Goal: Information Seeking & Learning: Compare options

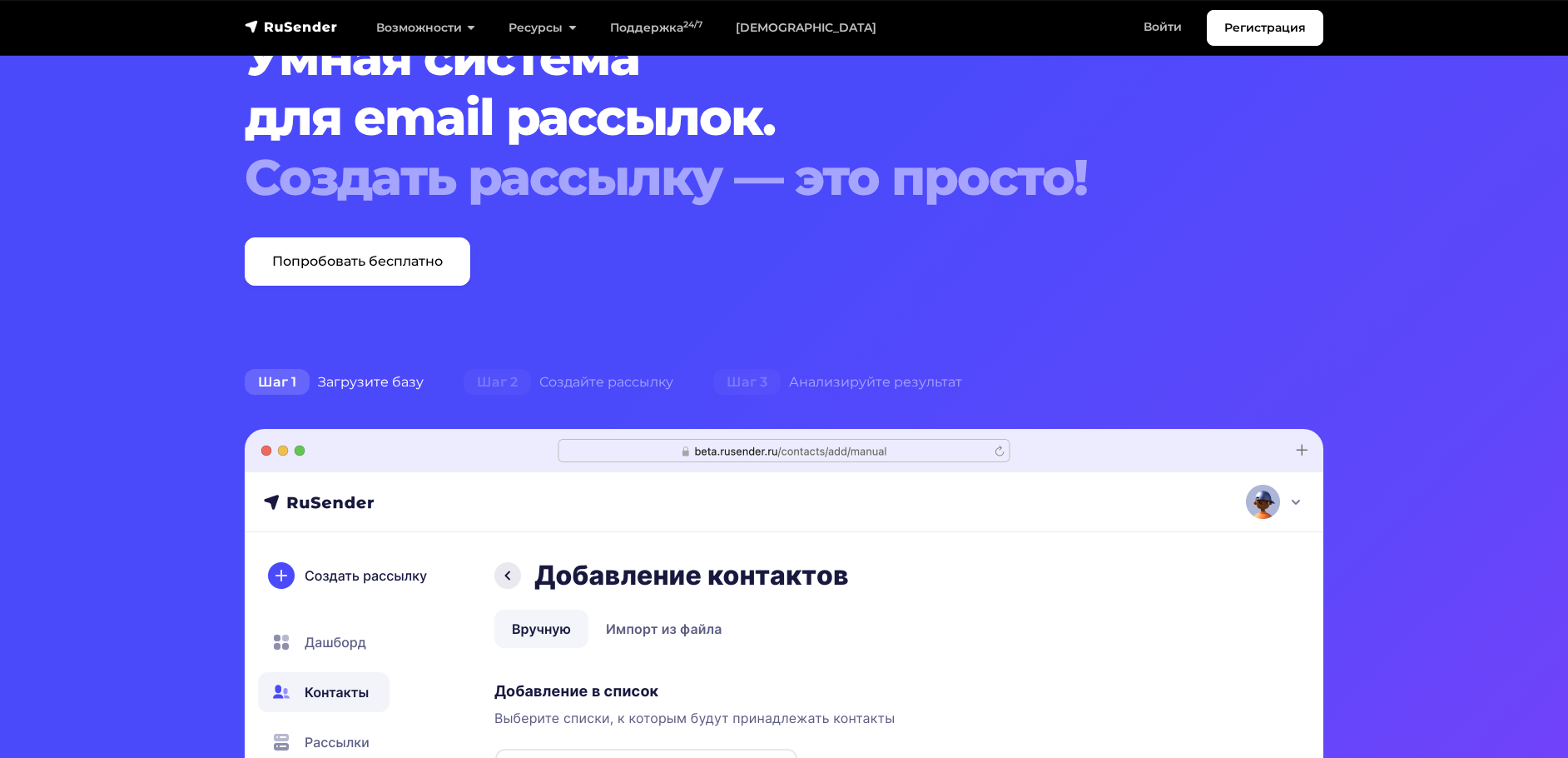
scroll to position [84, 0]
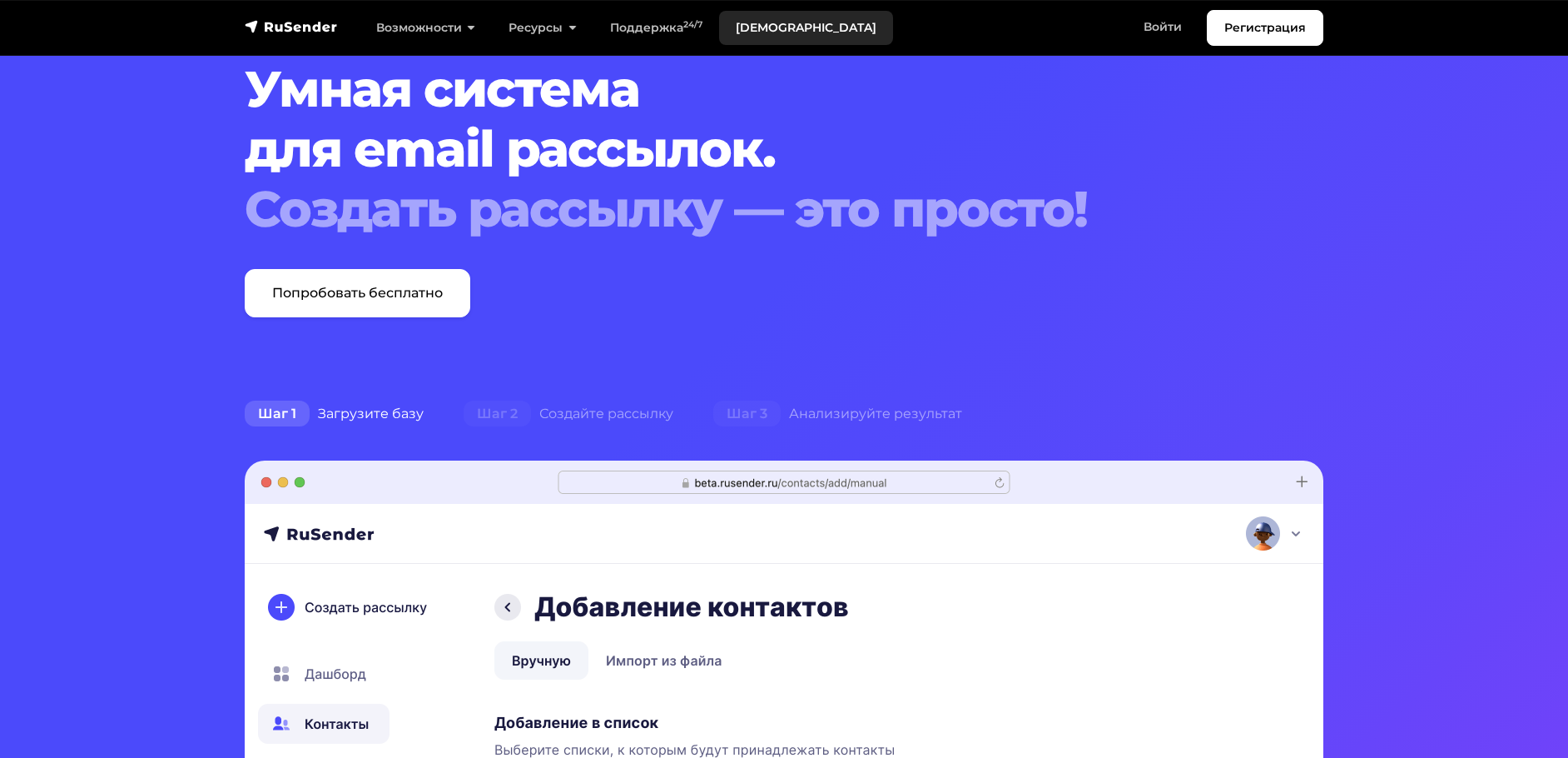
click at [768, 18] on link "[DEMOGRAPHIC_DATA]" at bounding box center [806, 28] width 174 height 35
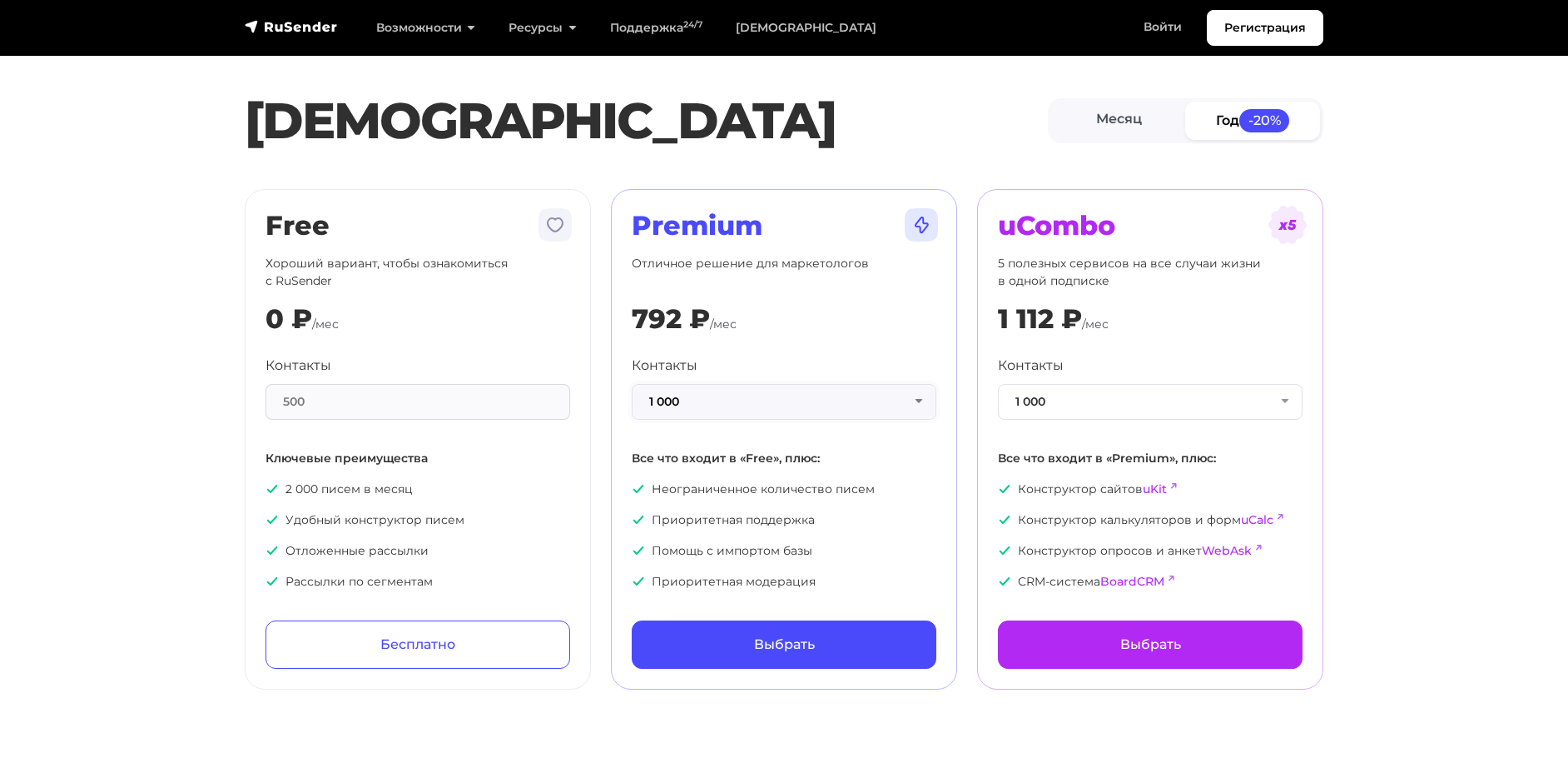
click at [920, 409] on button "1 000" at bounding box center [784, 402] width 304 height 36
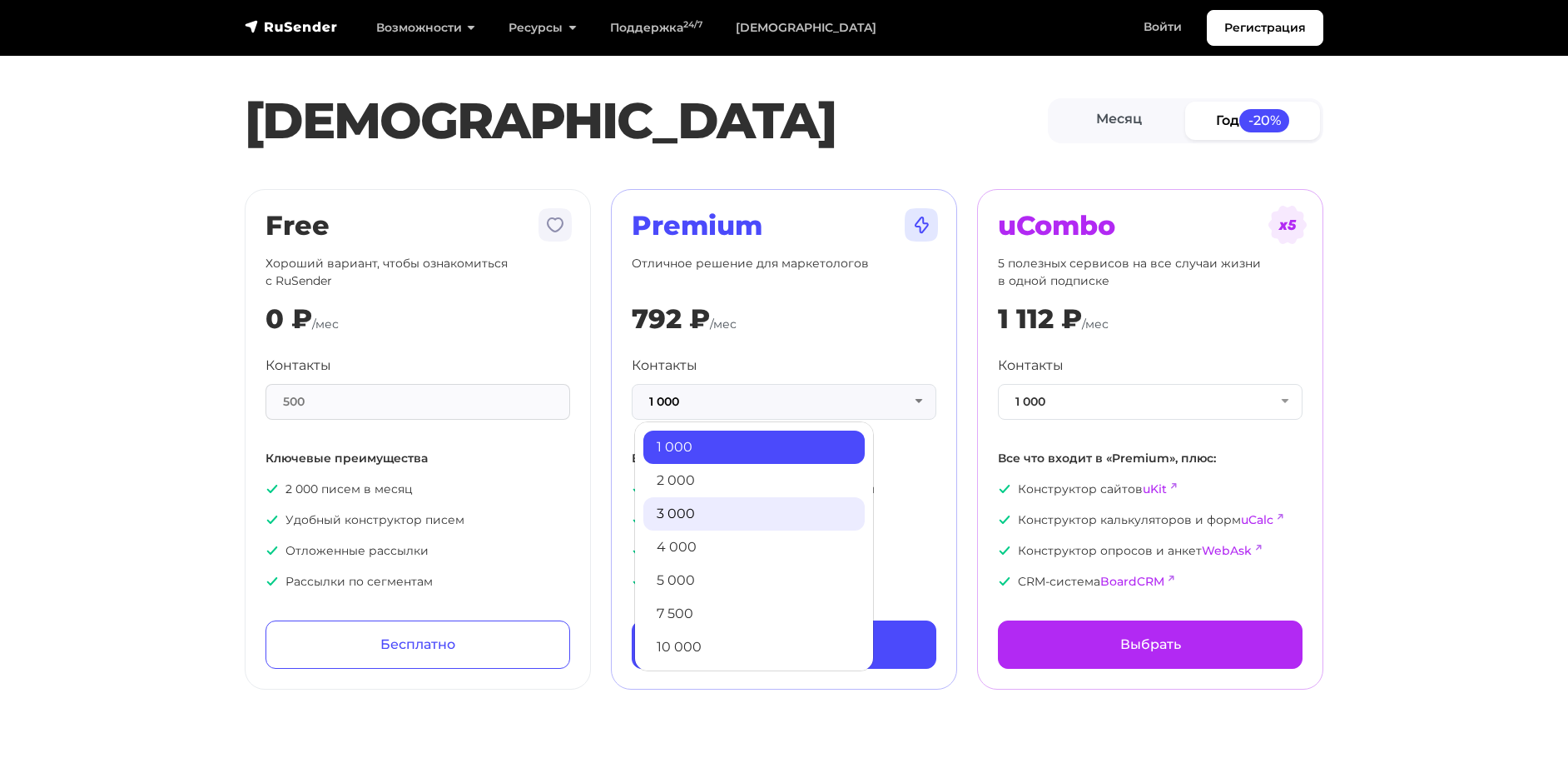
click at [732, 513] on link "3 000" at bounding box center [754, 513] width 222 height 34
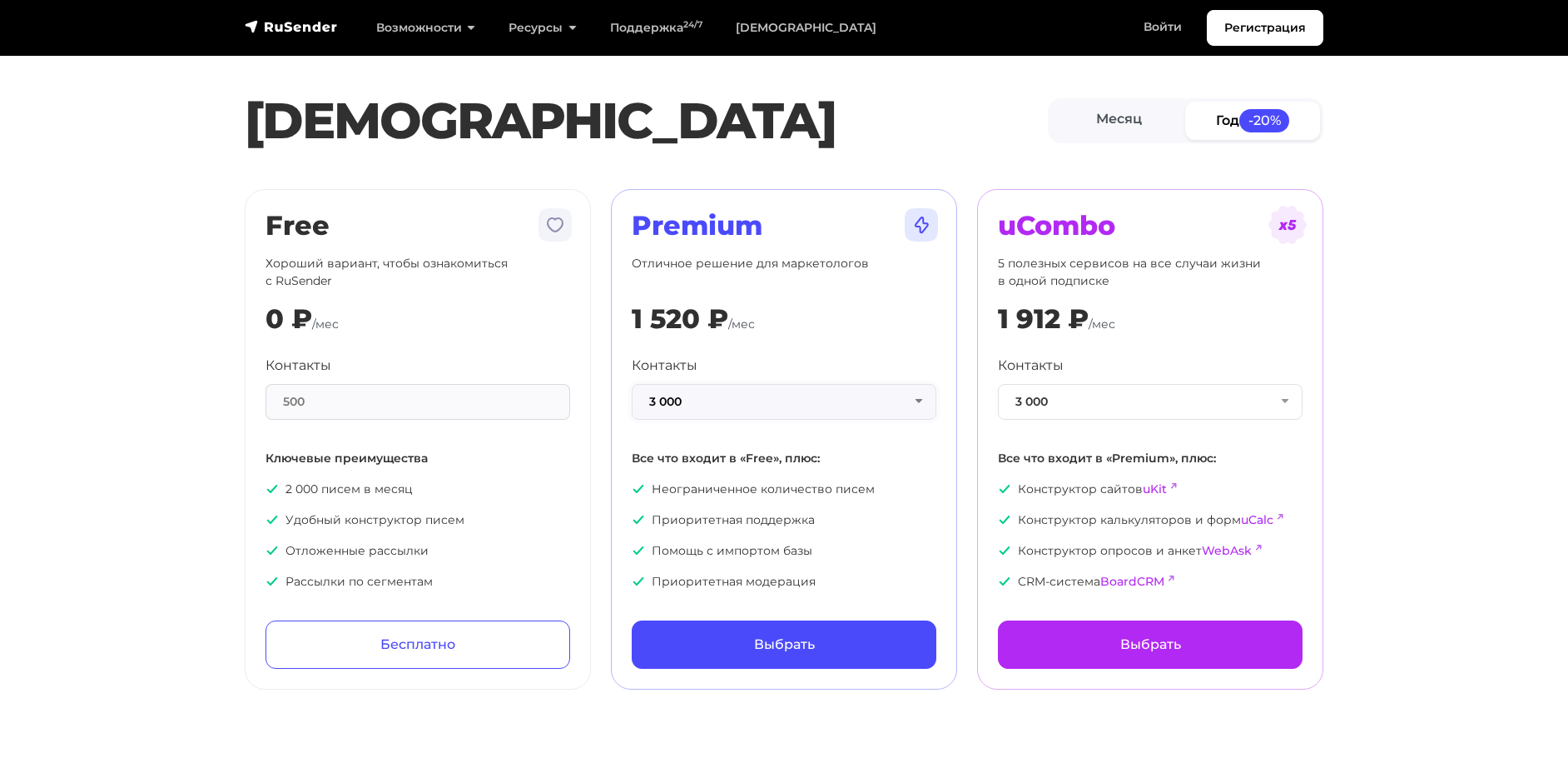
click at [916, 403] on button "3 000" at bounding box center [784, 402] width 304 height 36
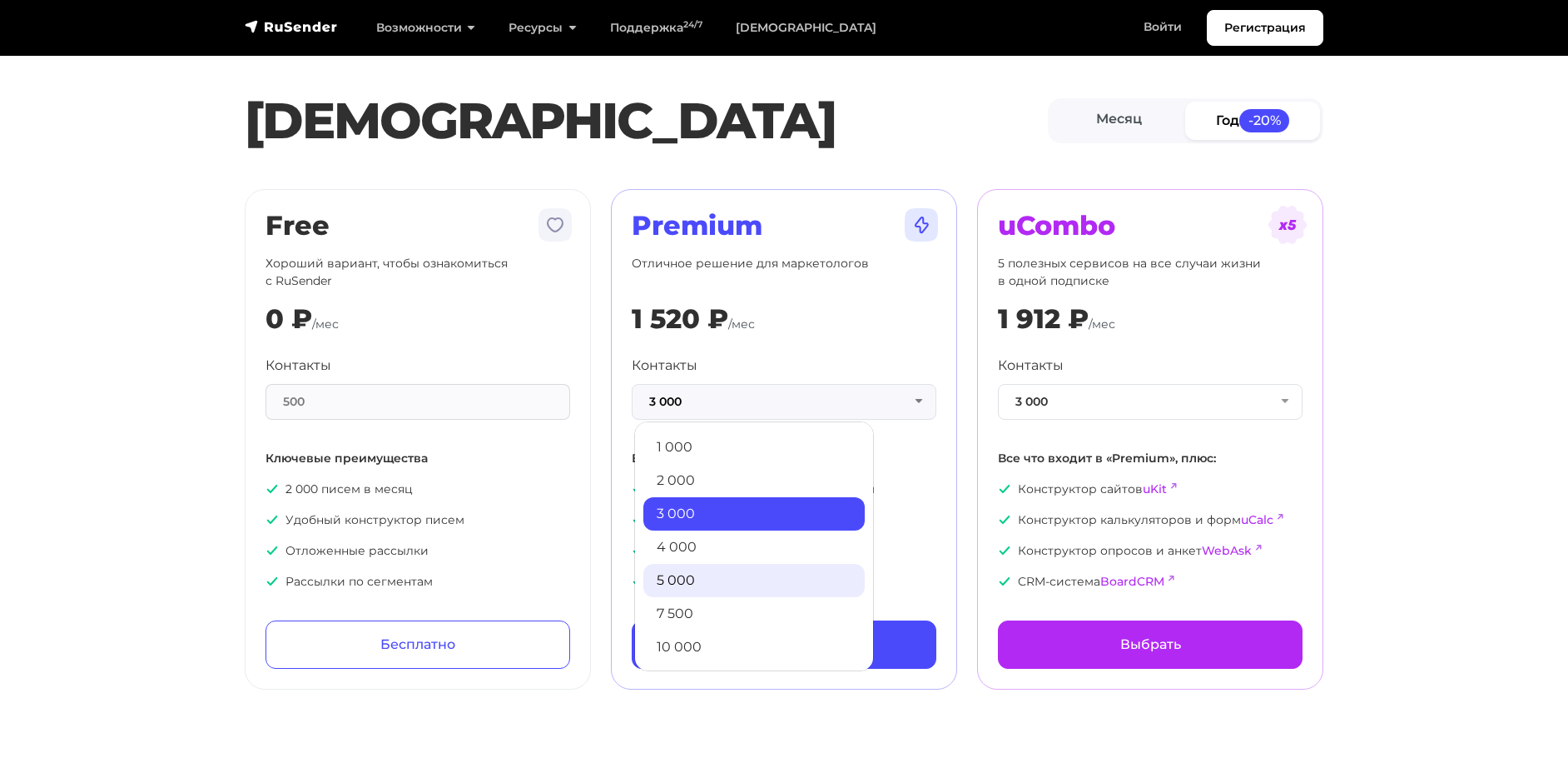
click at [788, 565] on link "5 000" at bounding box center [754, 580] width 222 height 34
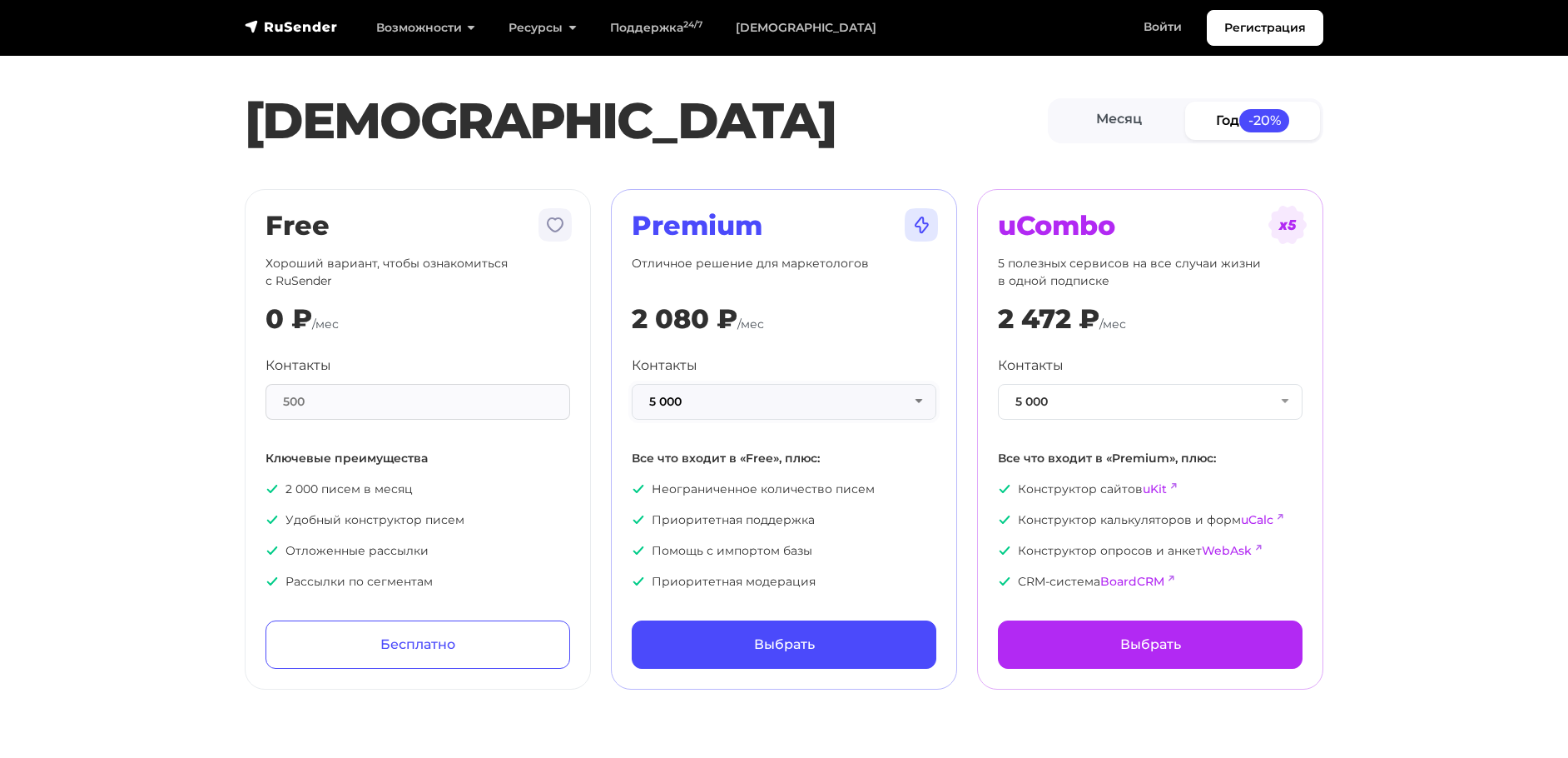
click at [921, 403] on button "5 000" at bounding box center [784, 402] width 304 height 36
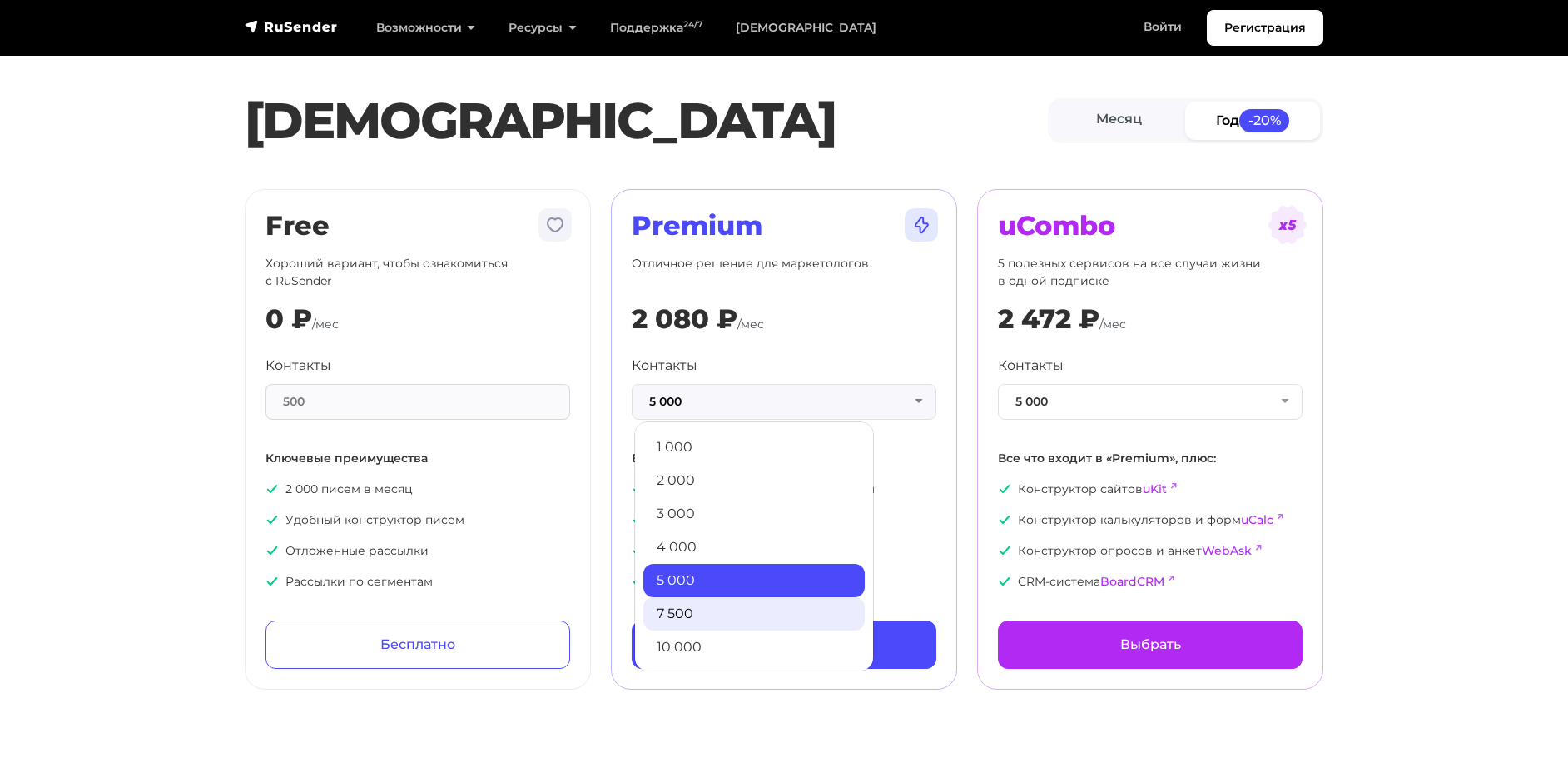
click at [800, 609] on link "7 500" at bounding box center [754, 613] width 222 height 34
